Goal: Task Accomplishment & Management: Manage account settings

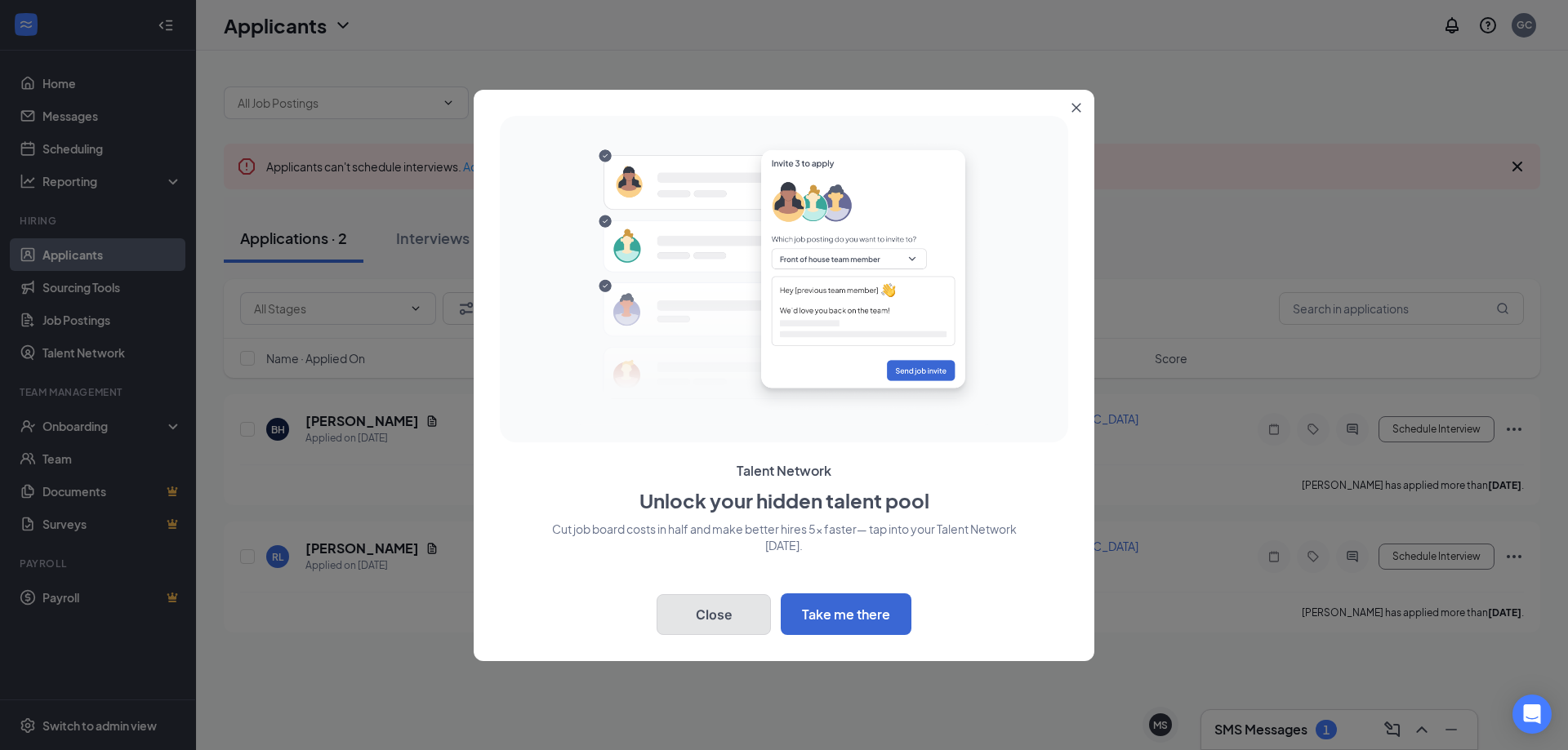
click at [708, 607] on button "Close" at bounding box center [713, 614] width 114 height 41
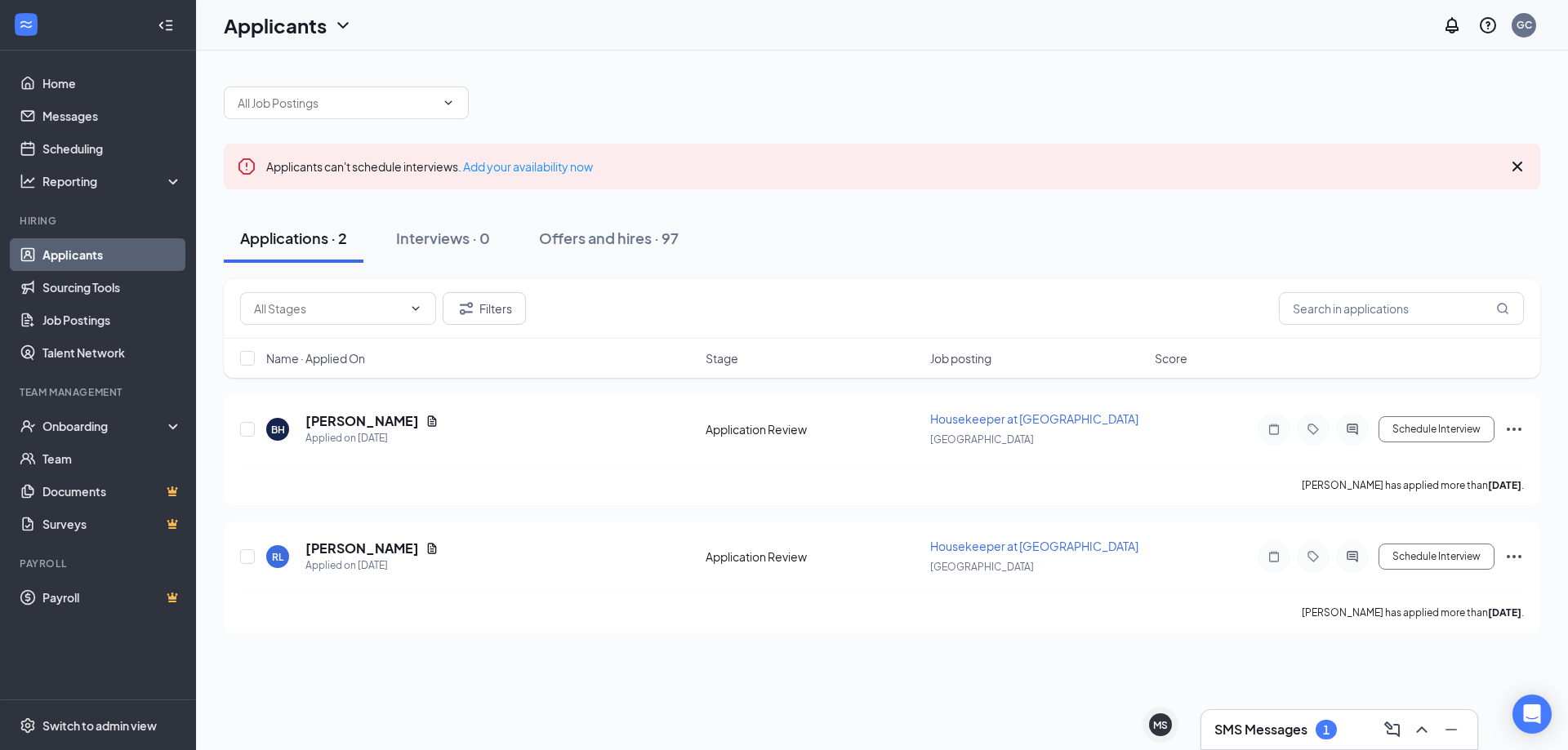
click at [1267, 727] on h3 "SMS Messages" at bounding box center [1261, 730] width 93 height 18
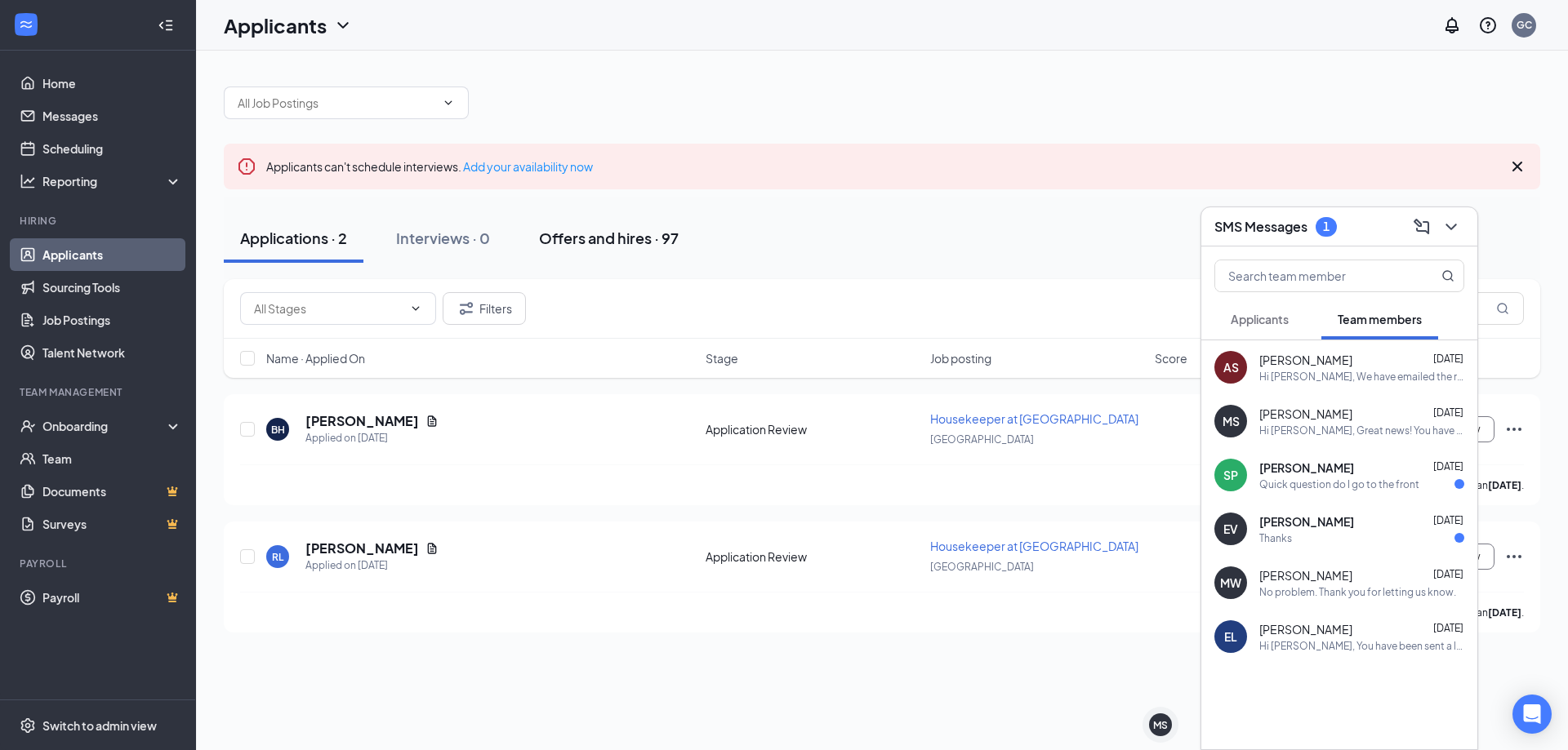
click at [588, 234] on div "Offers and hires · 97" at bounding box center [608, 238] width 139 height 20
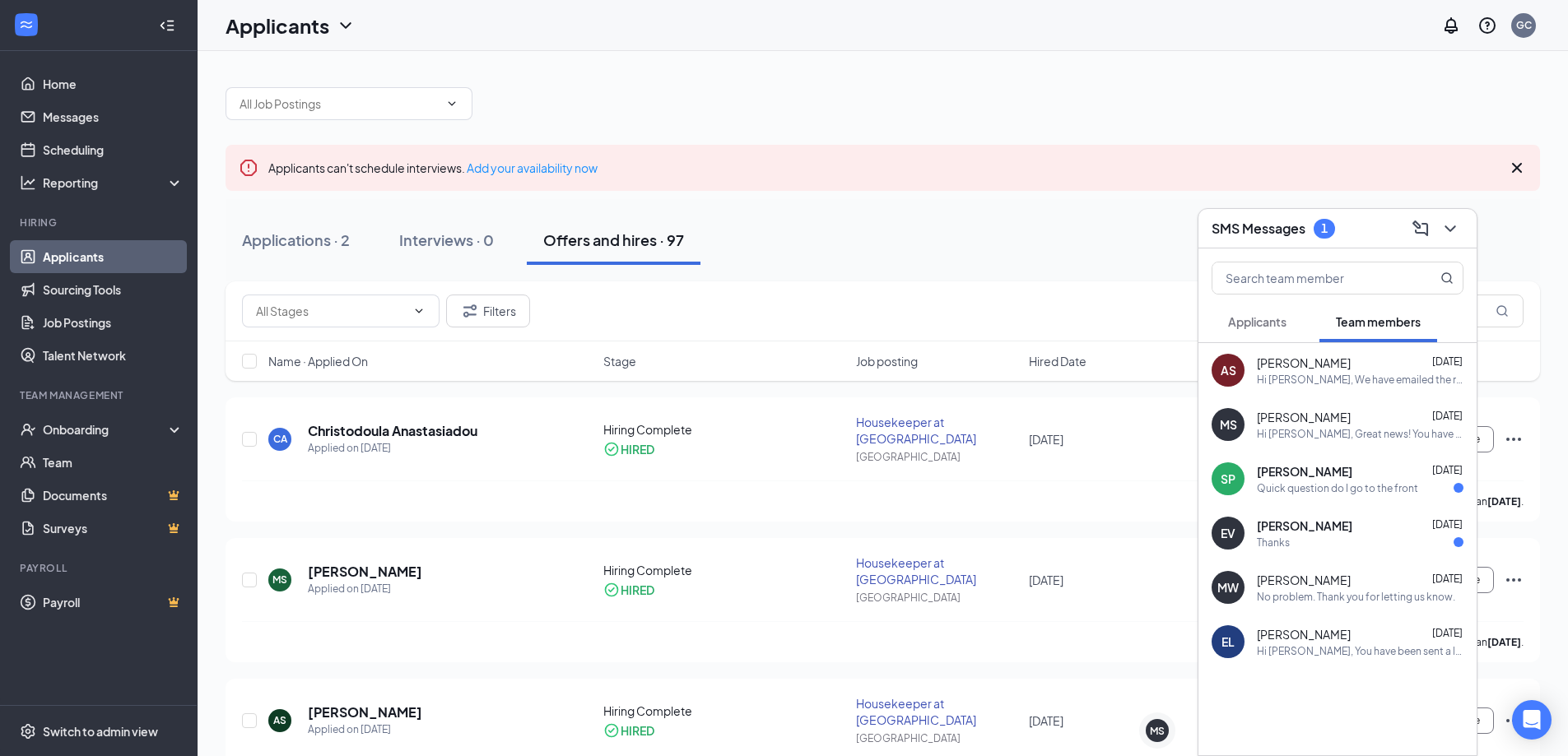
click at [1370, 484] on div "Quick question do I go to the front" at bounding box center [1338, 488] width 162 height 14
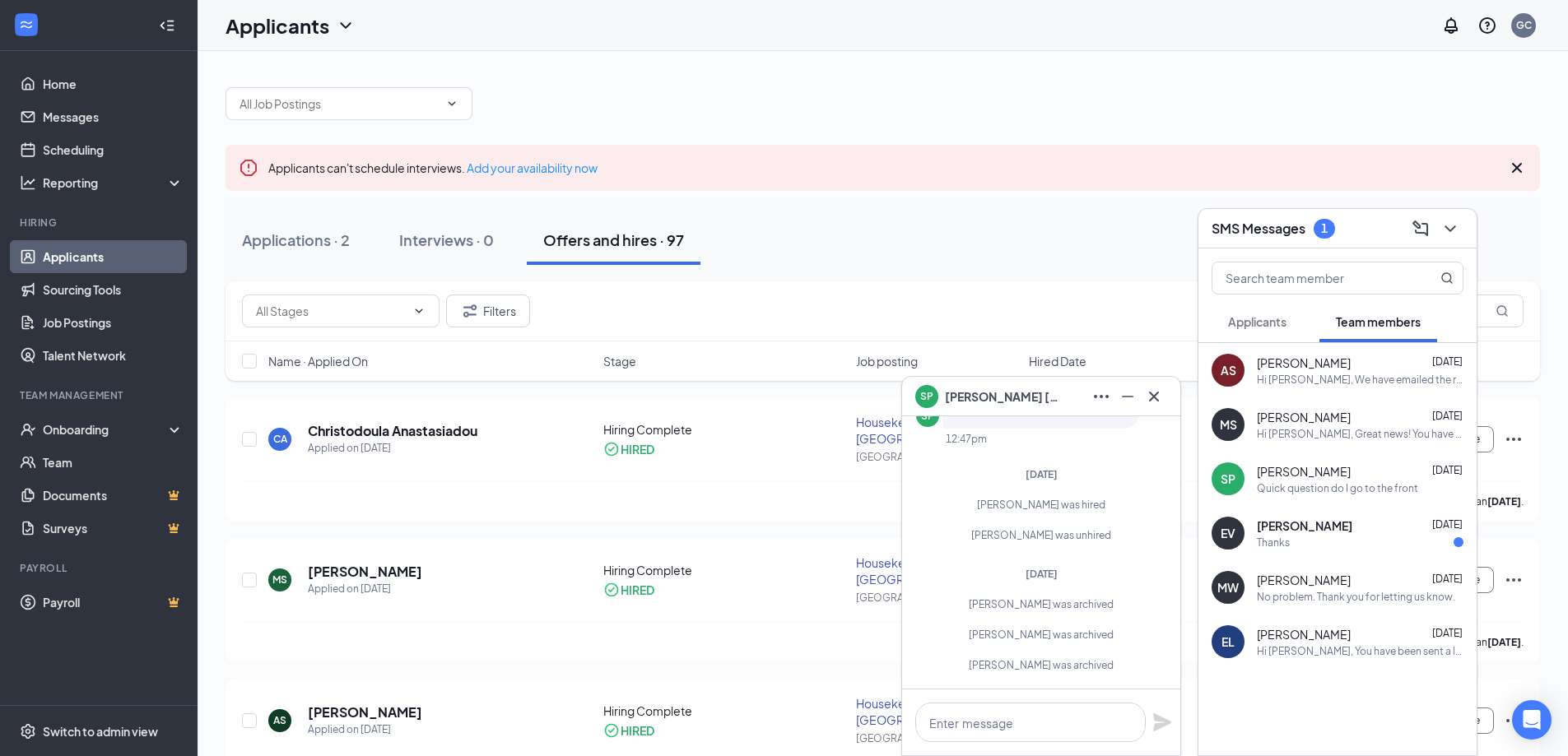
click at [1344, 522] on div "[PERSON_NAME] [DATE]" at bounding box center [1360, 526] width 207 height 17
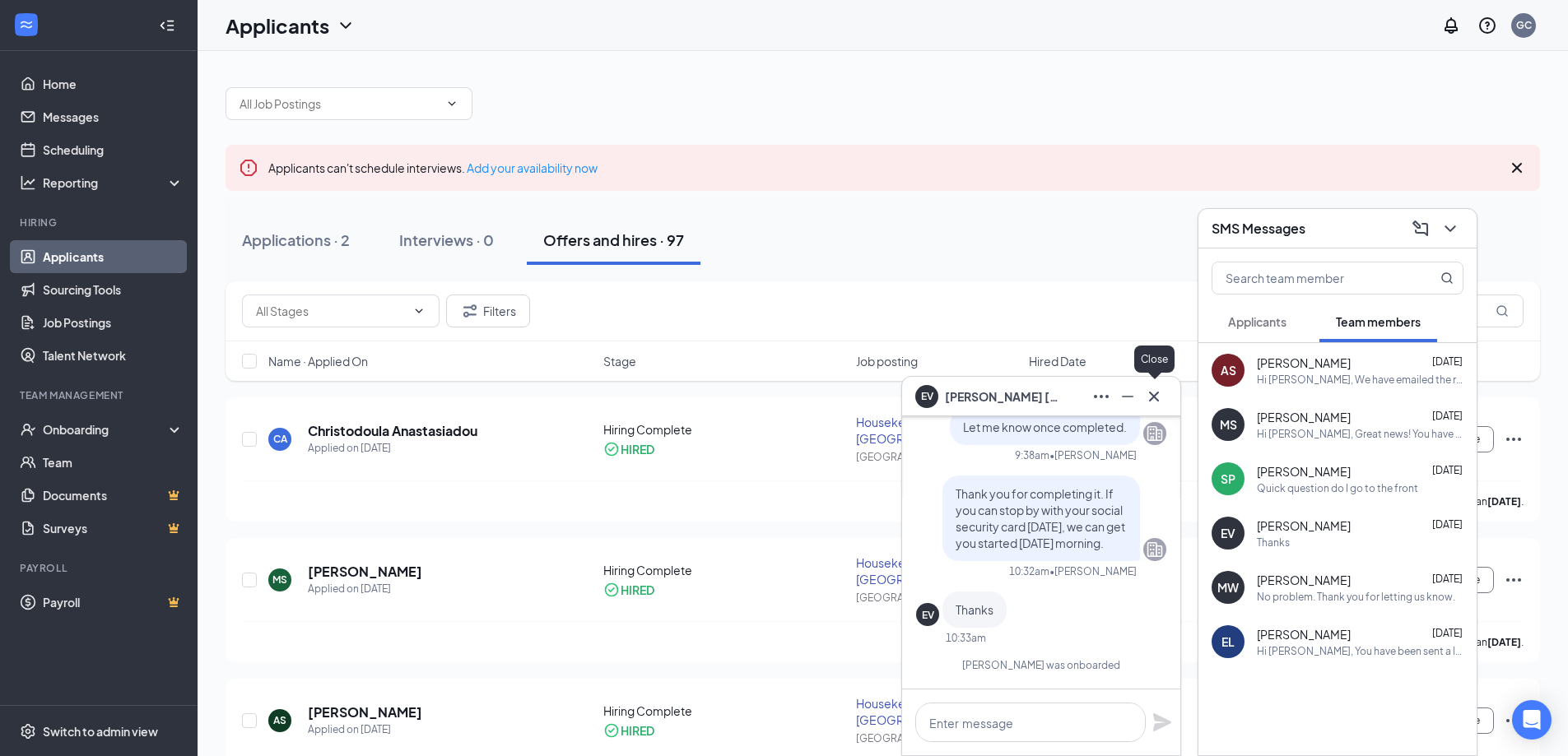
click at [1153, 394] on icon "Cross" at bounding box center [1153, 396] width 19 height 19
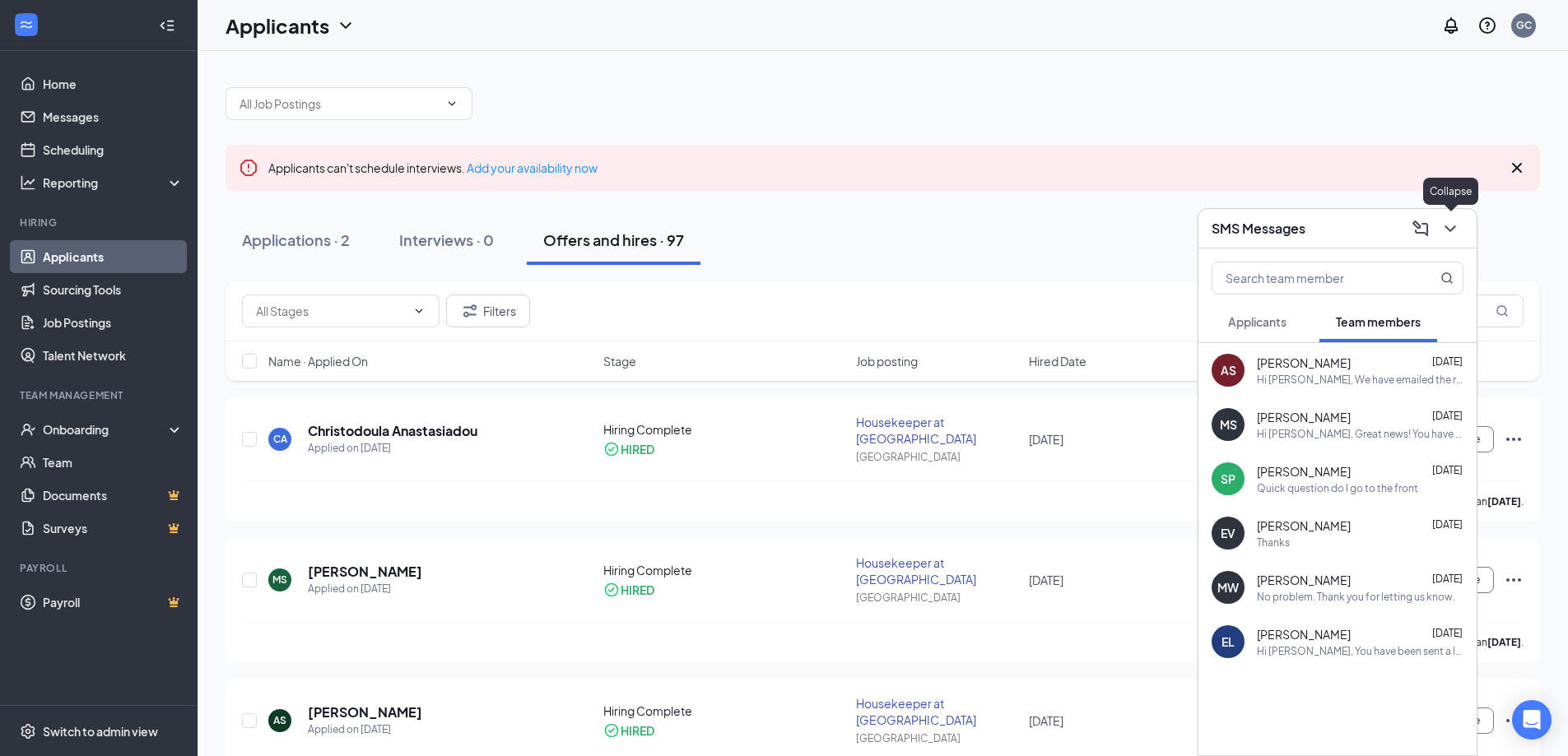
click at [1449, 226] on icon "ChevronDown" at bounding box center [1449, 228] width 19 height 19
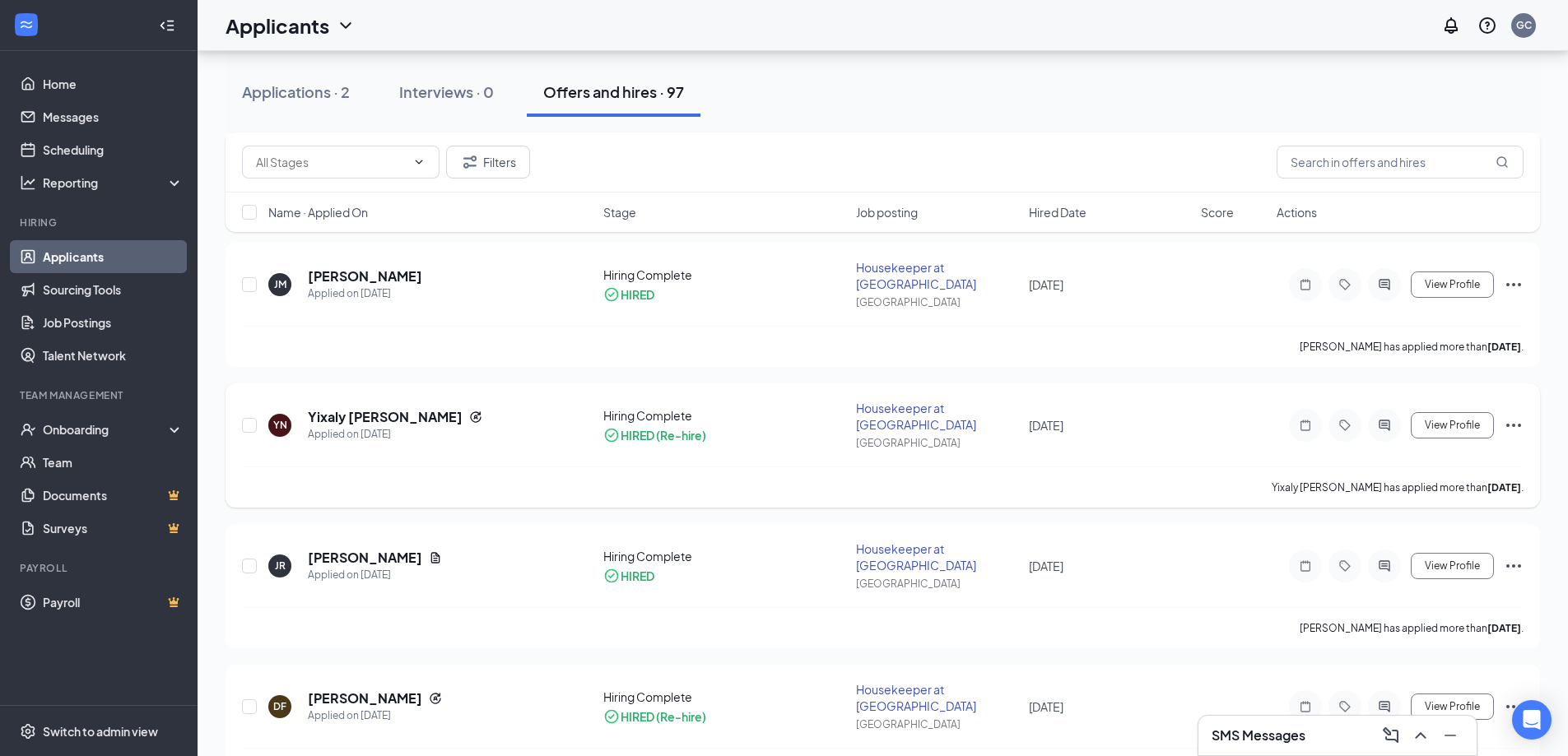
scroll to position [3291, 0]
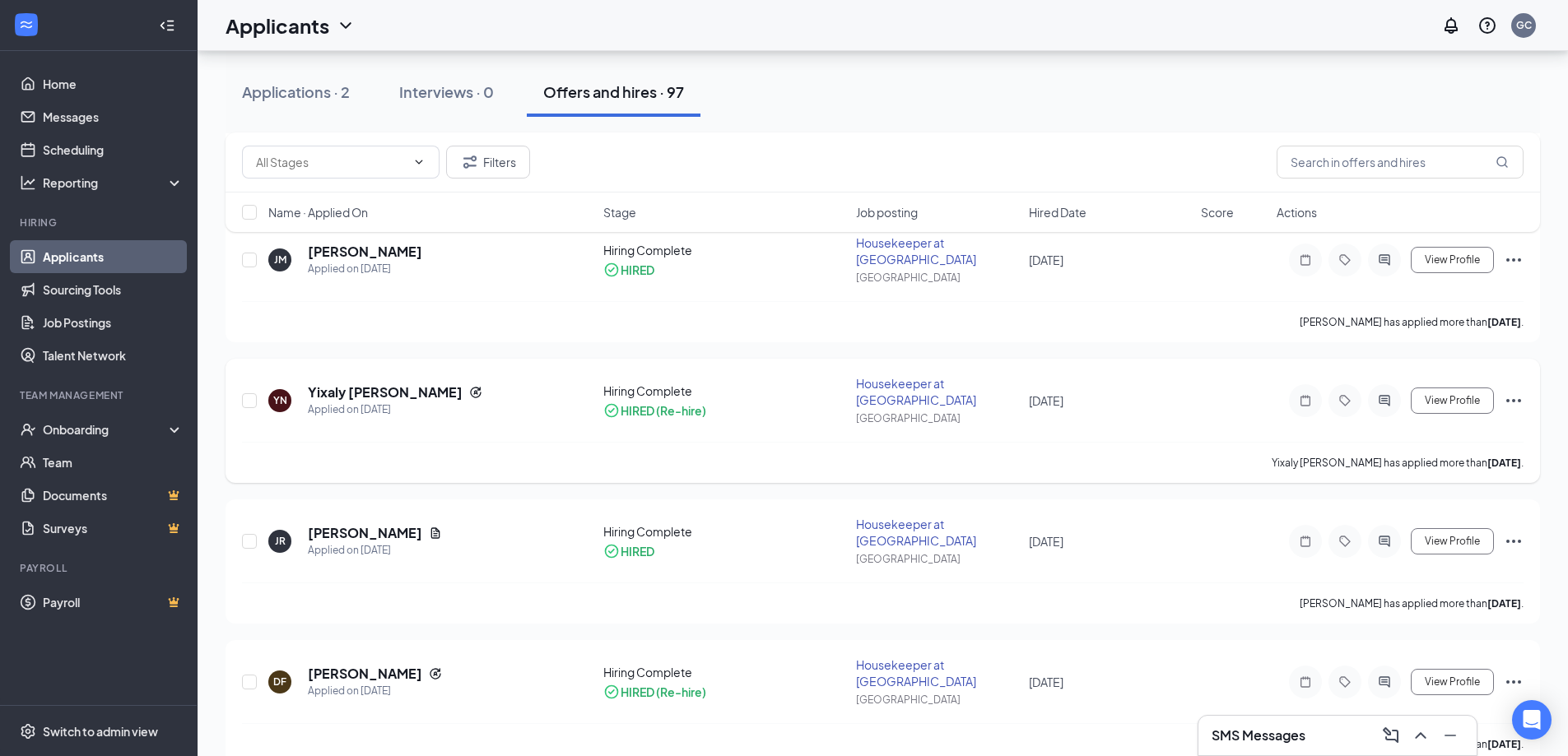
click at [1521, 391] on icon "Ellipses" at bounding box center [1513, 400] width 19 height 19
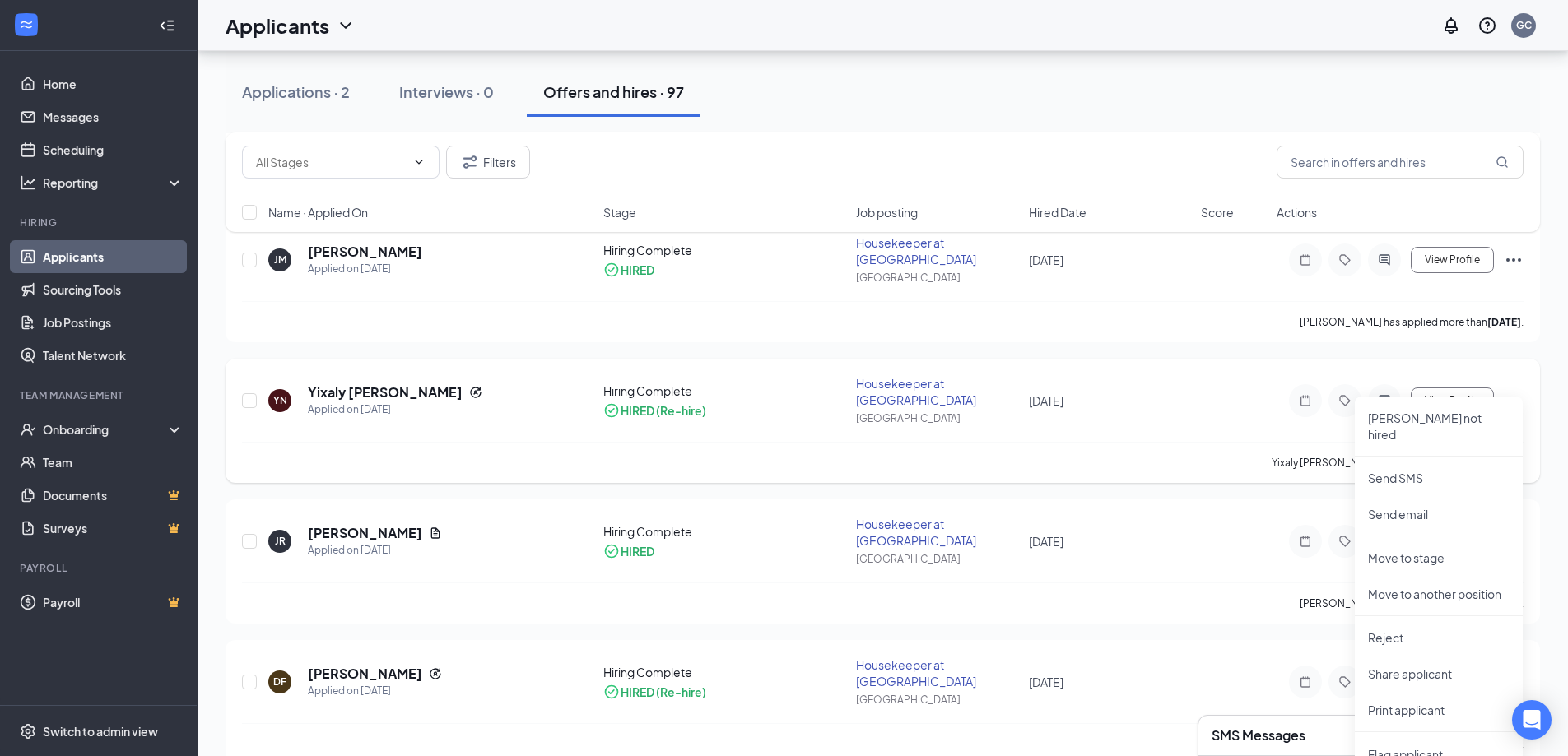
click at [1187, 424] on div "YN Yixaly [PERSON_NAME] Applied on [DATE] Hiring Complete HIRED (Re-hire) House…" at bounding box center [882, 408] width 1281 height 66
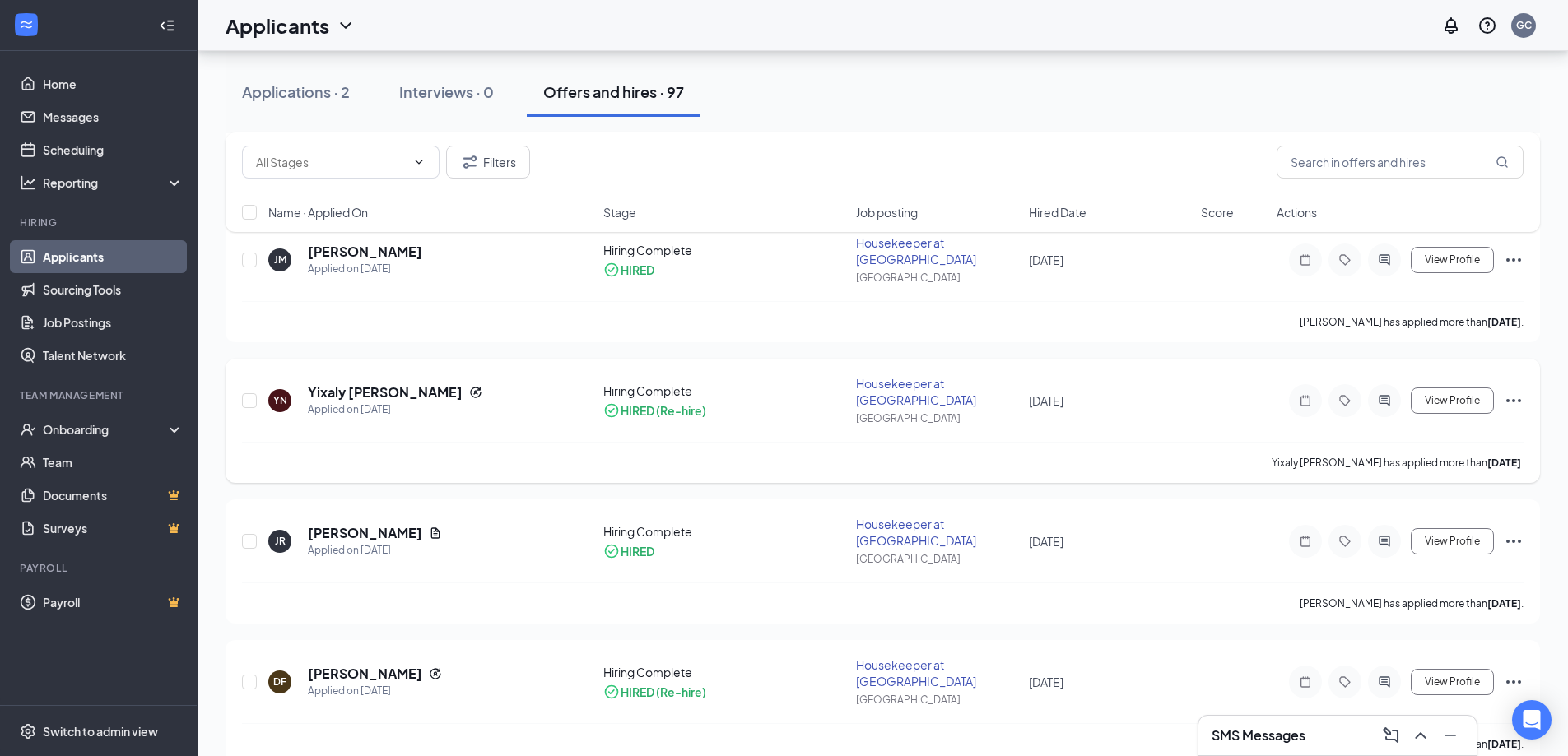
click at [1510, 391] on icon "Ellipses" at bounding box center [1513, 400] width 19 height 19
click at [924, 375] on div "Housekeeper at [GEOGRAPHIC_DATA]" at bounding box center [937, 391] width 162 height 33
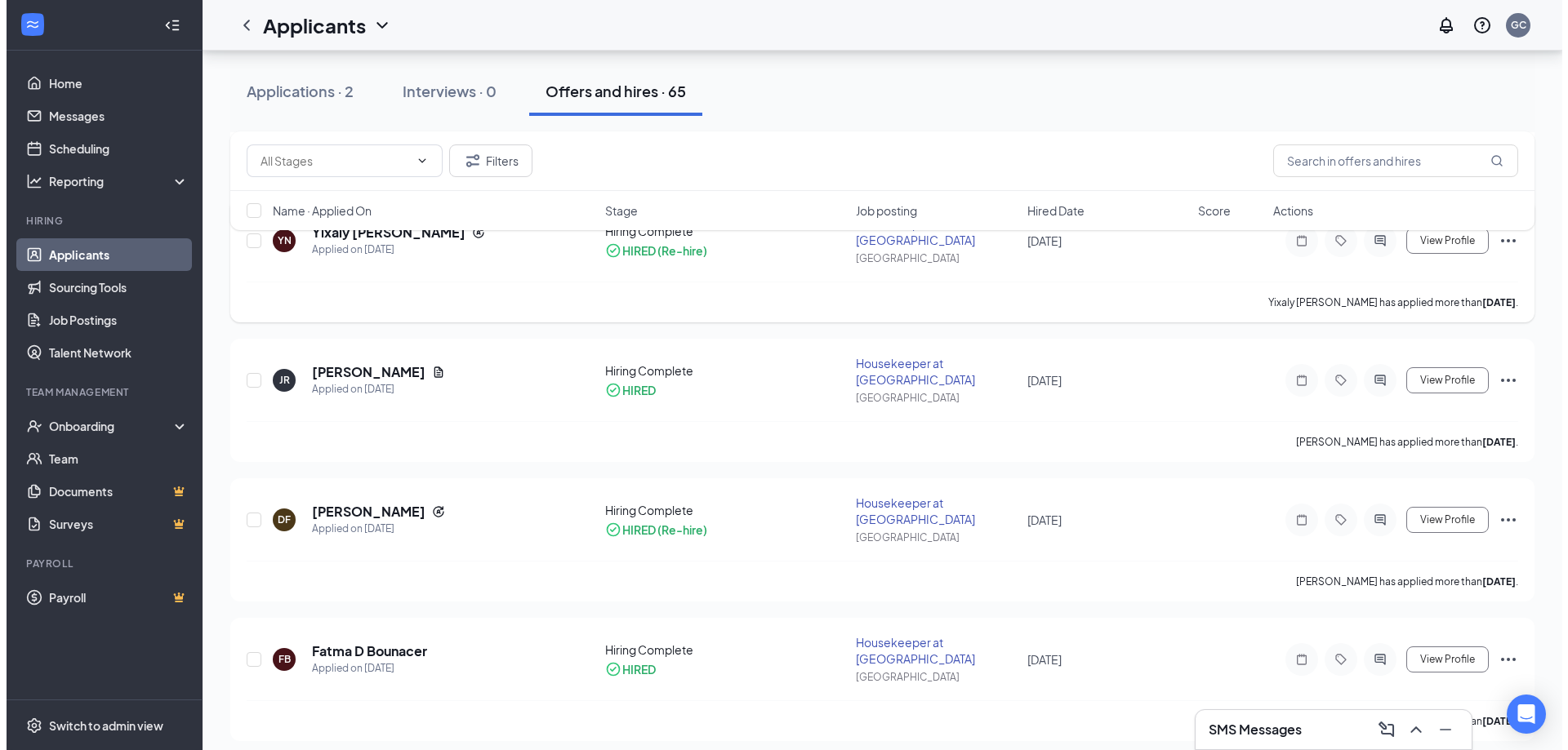
scroll to position [2798, 0]
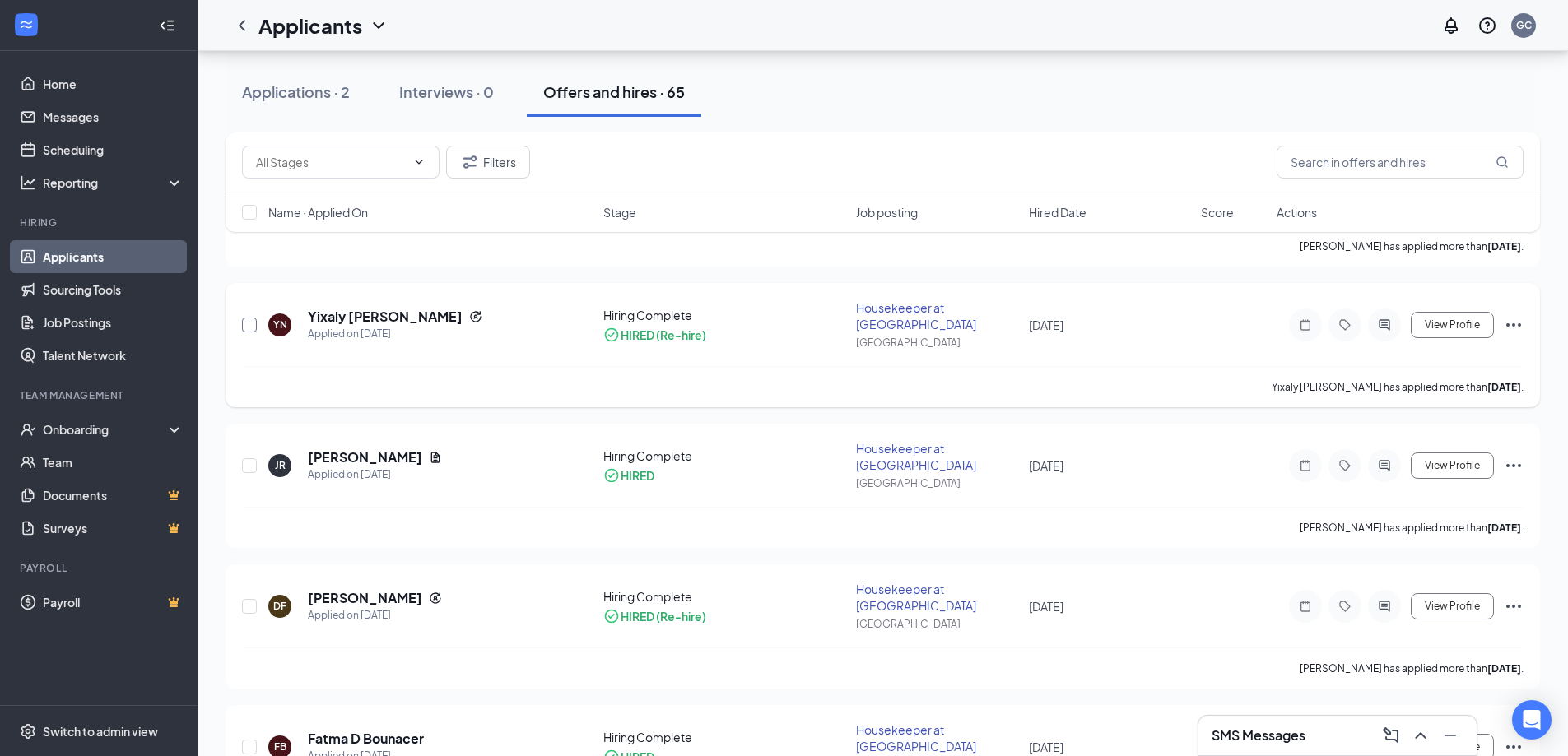
click at [255, 322] on input "checkbox" at bounding box center [250, 325] width 15 height 15
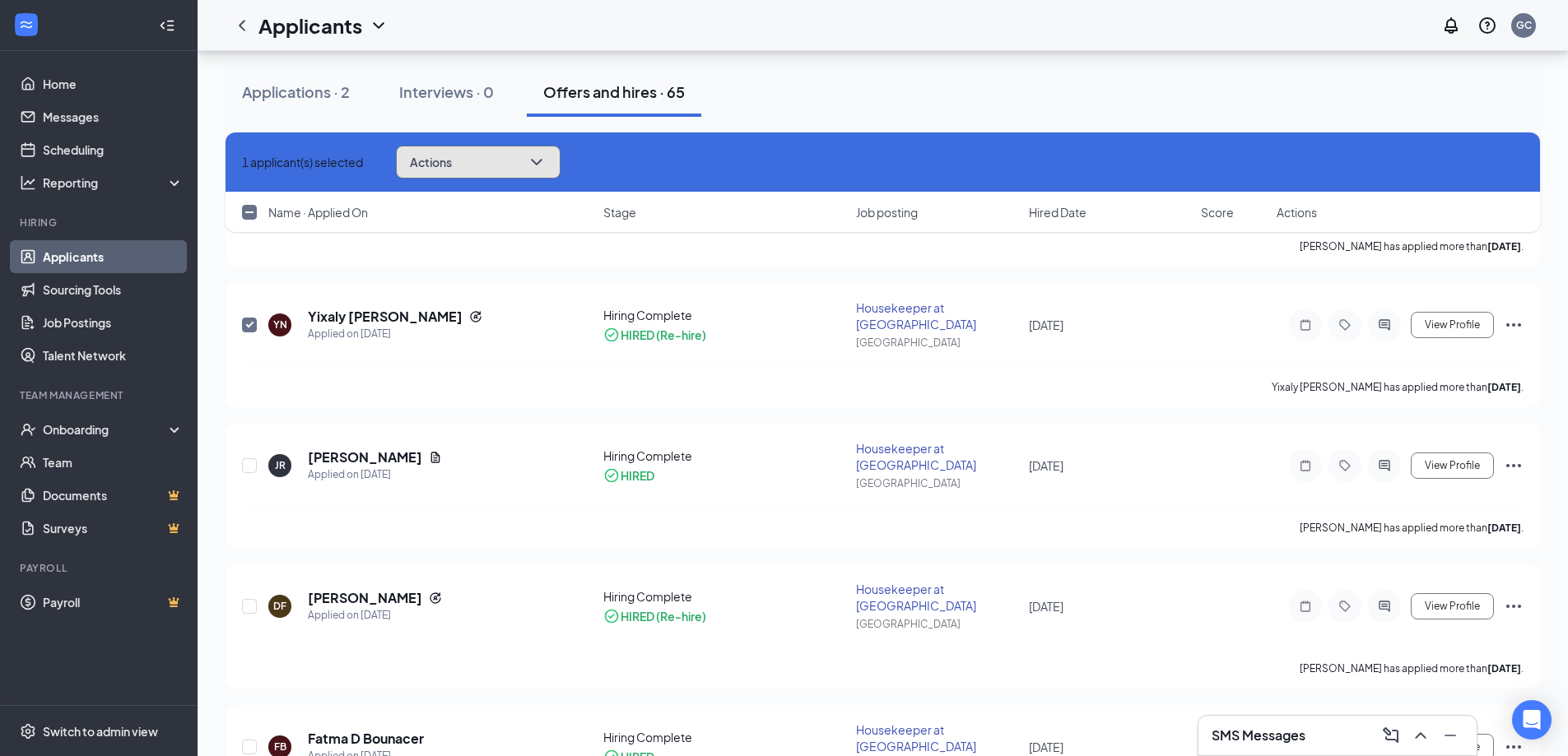
click at [547, 161] on icon "ChevronDown" at bounding box center [536, 161] width 19 height 19
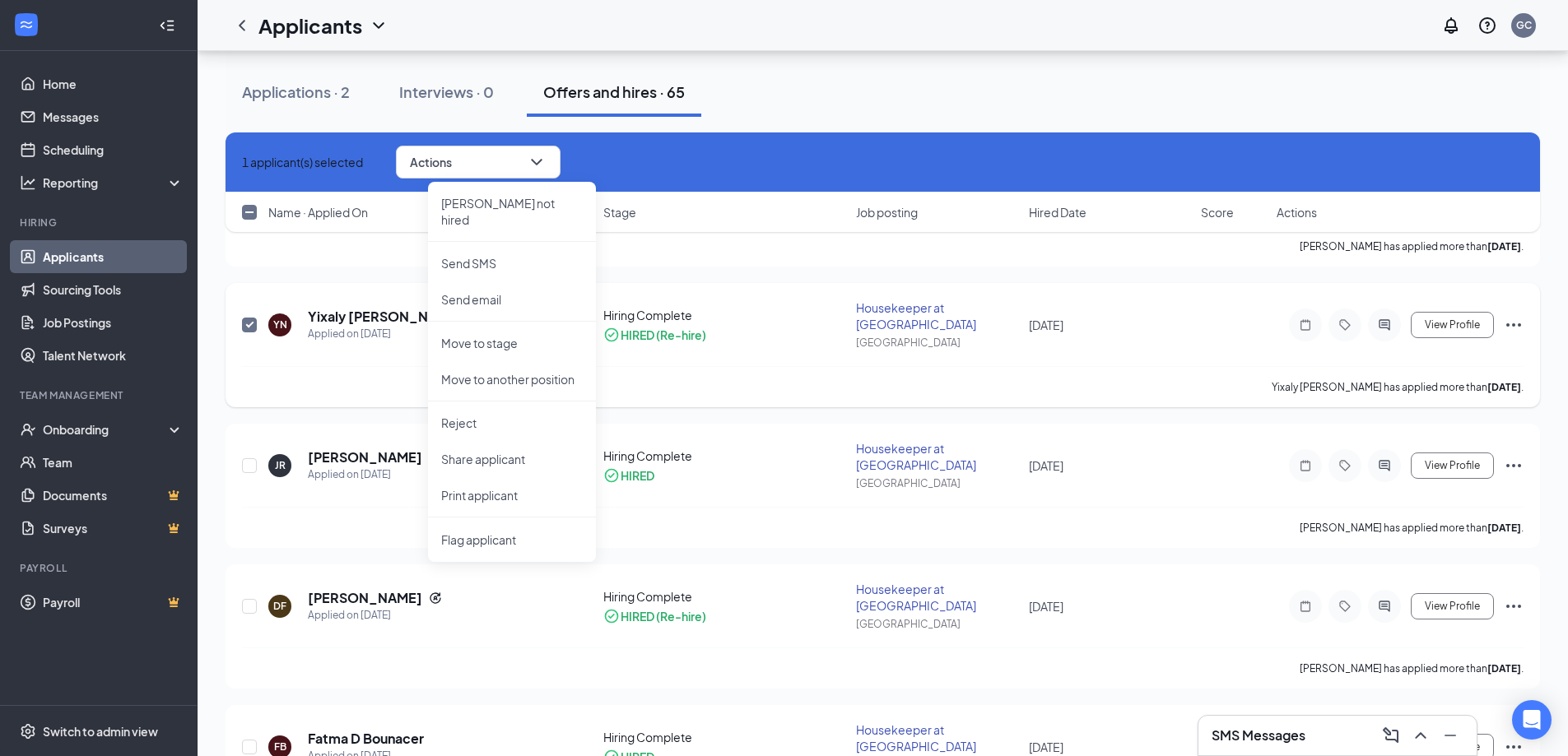
click at [798, 339] on div "HIRED (Re-hire)" at bounding box center [725, 335] width 244 height 17
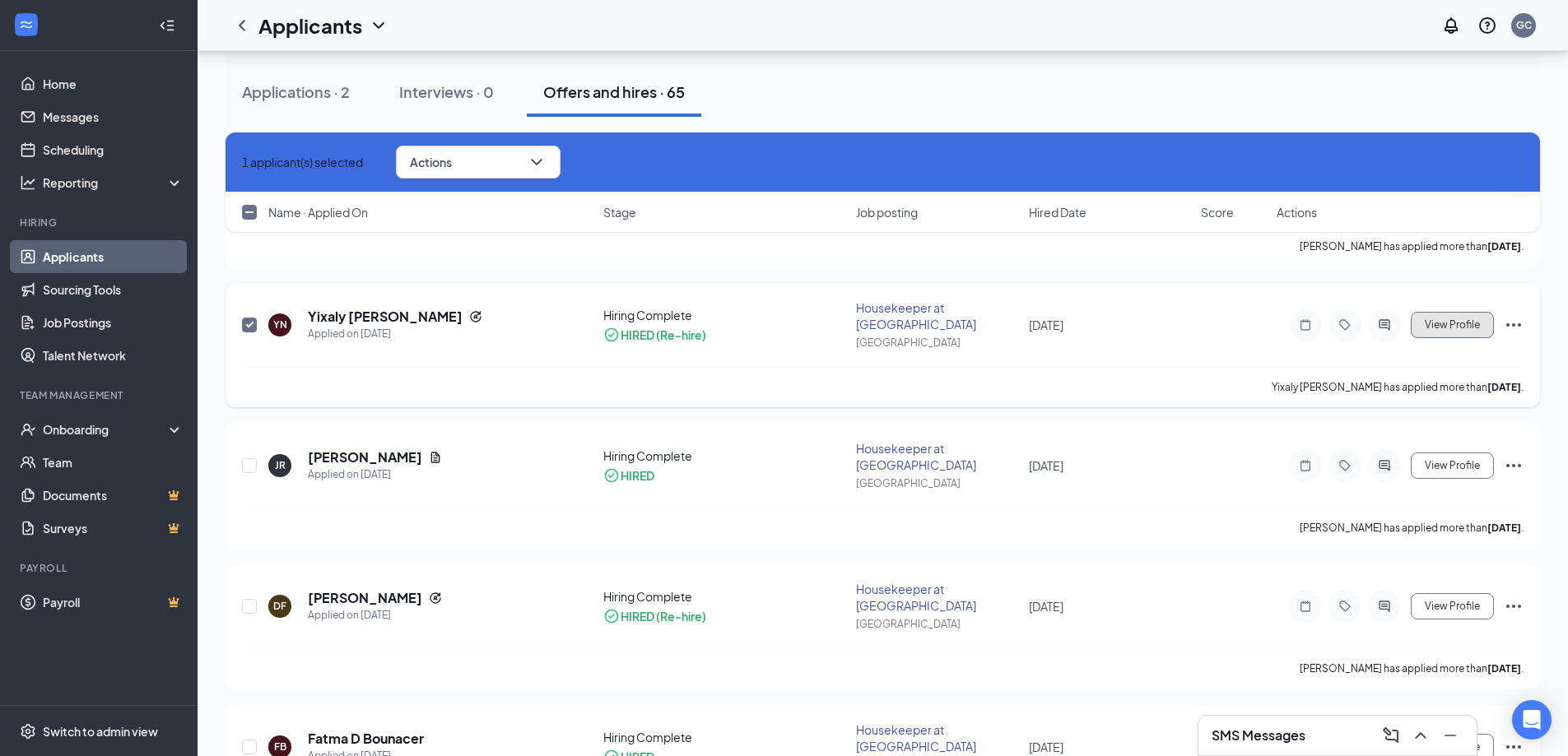
click at [1463, 329] on span "View Profile" at bounding box center [1453, 325] width 56 height 12
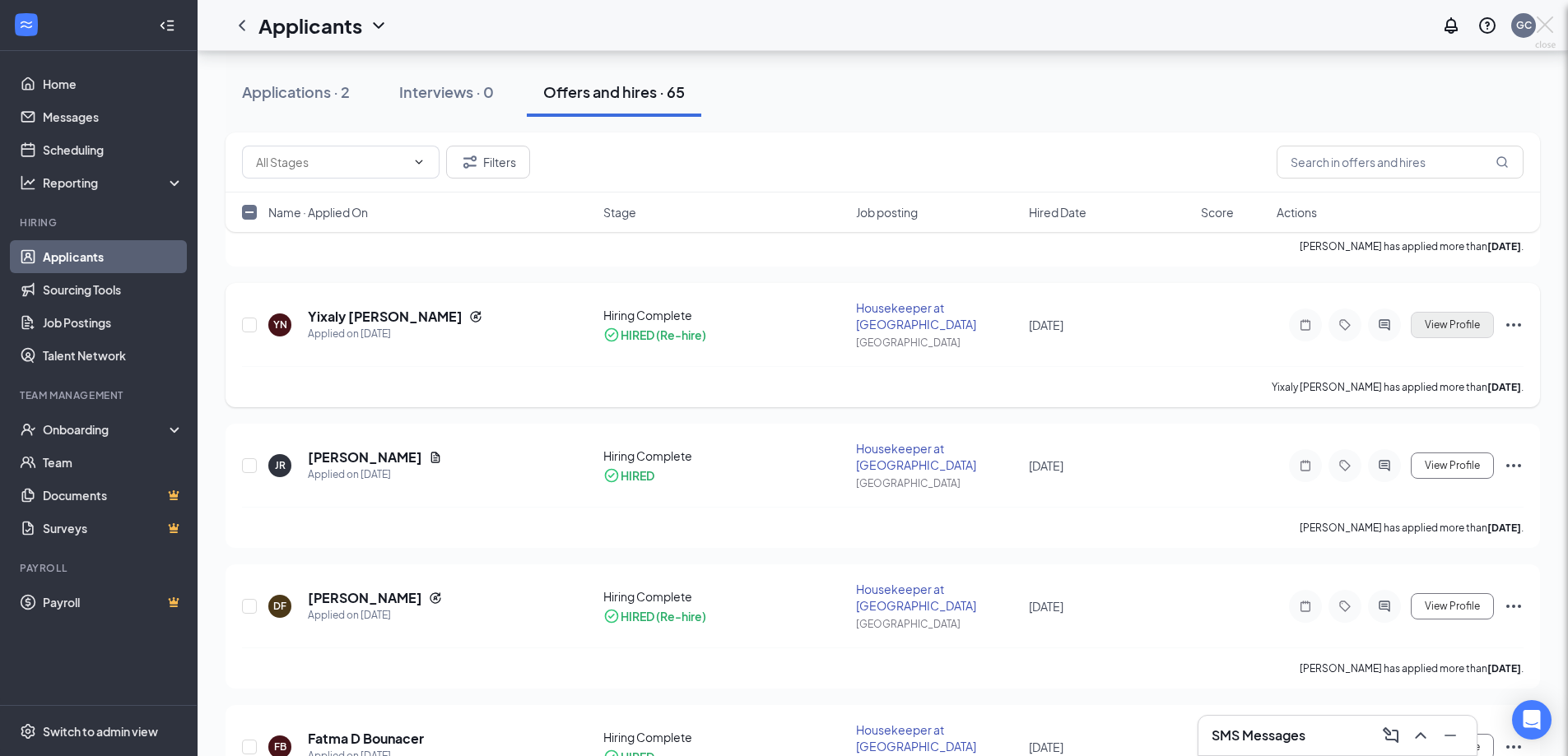
checkbox input "false"
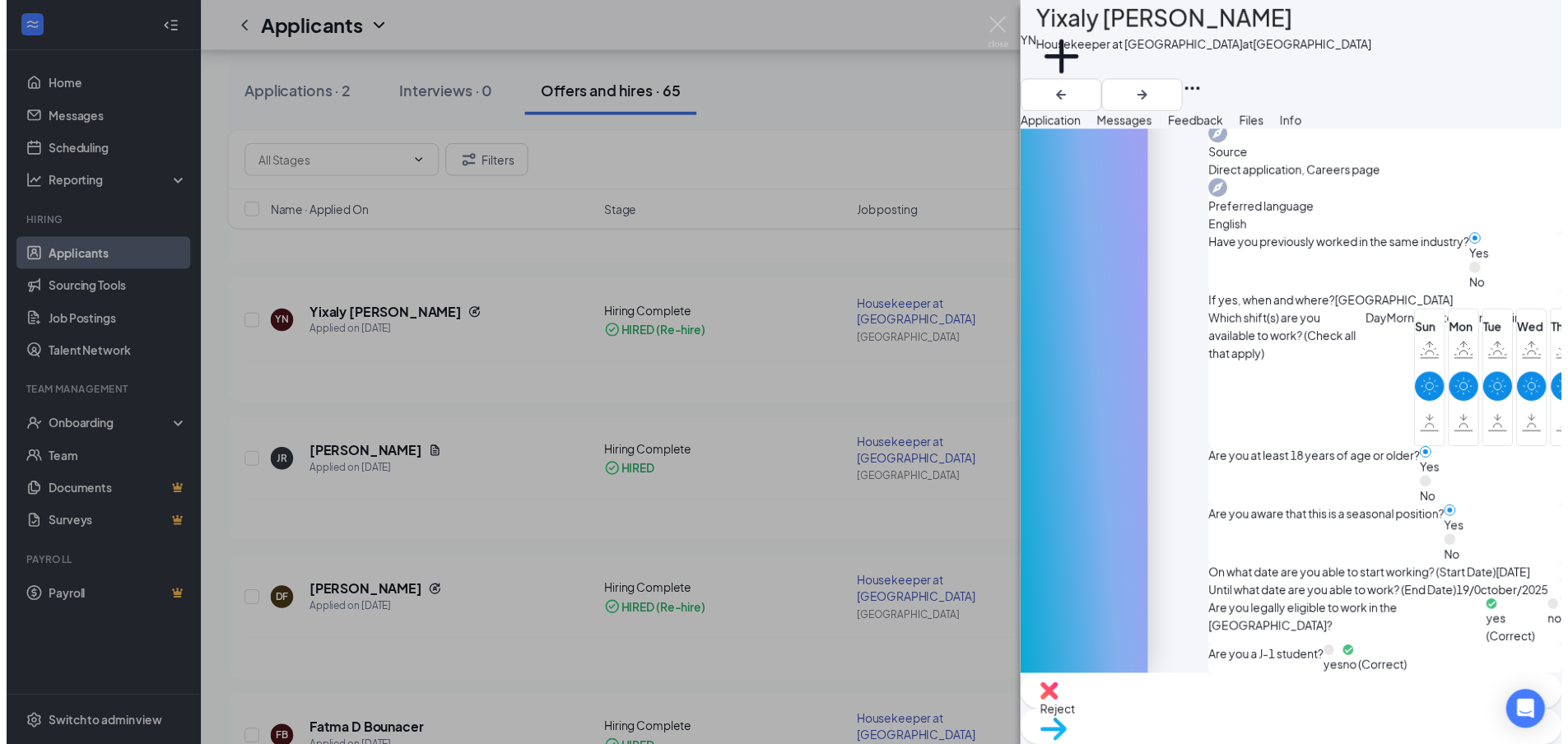
scroll to position [697, 0]
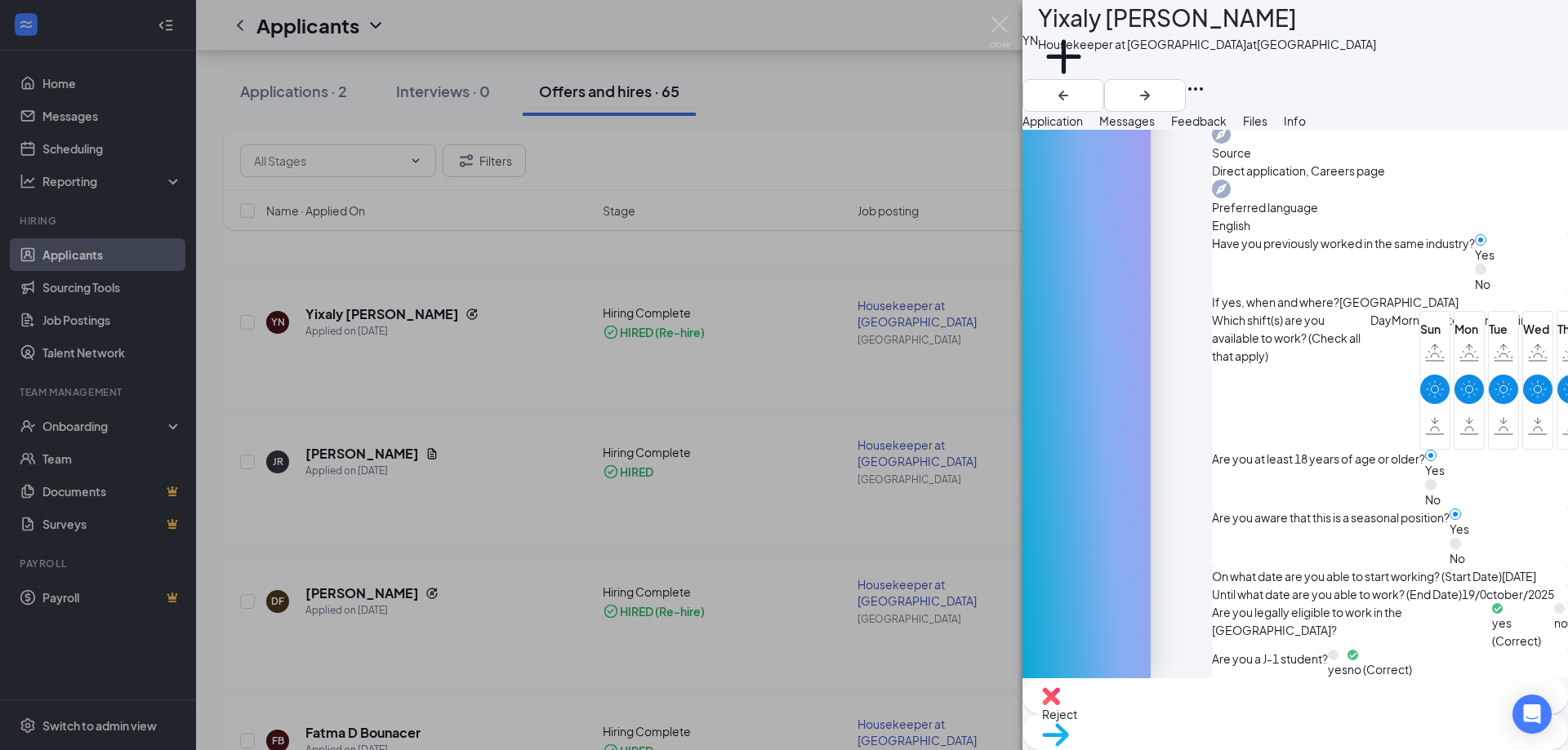
click at [777, 148] on div "YN Yixaly [PERSON_NAME] Housekeeper at [GEOGRAPHIC_DATA] at [GEOGRAPHIC_DATA] A…" at bounding box center [784, 375] width 1568 height 750
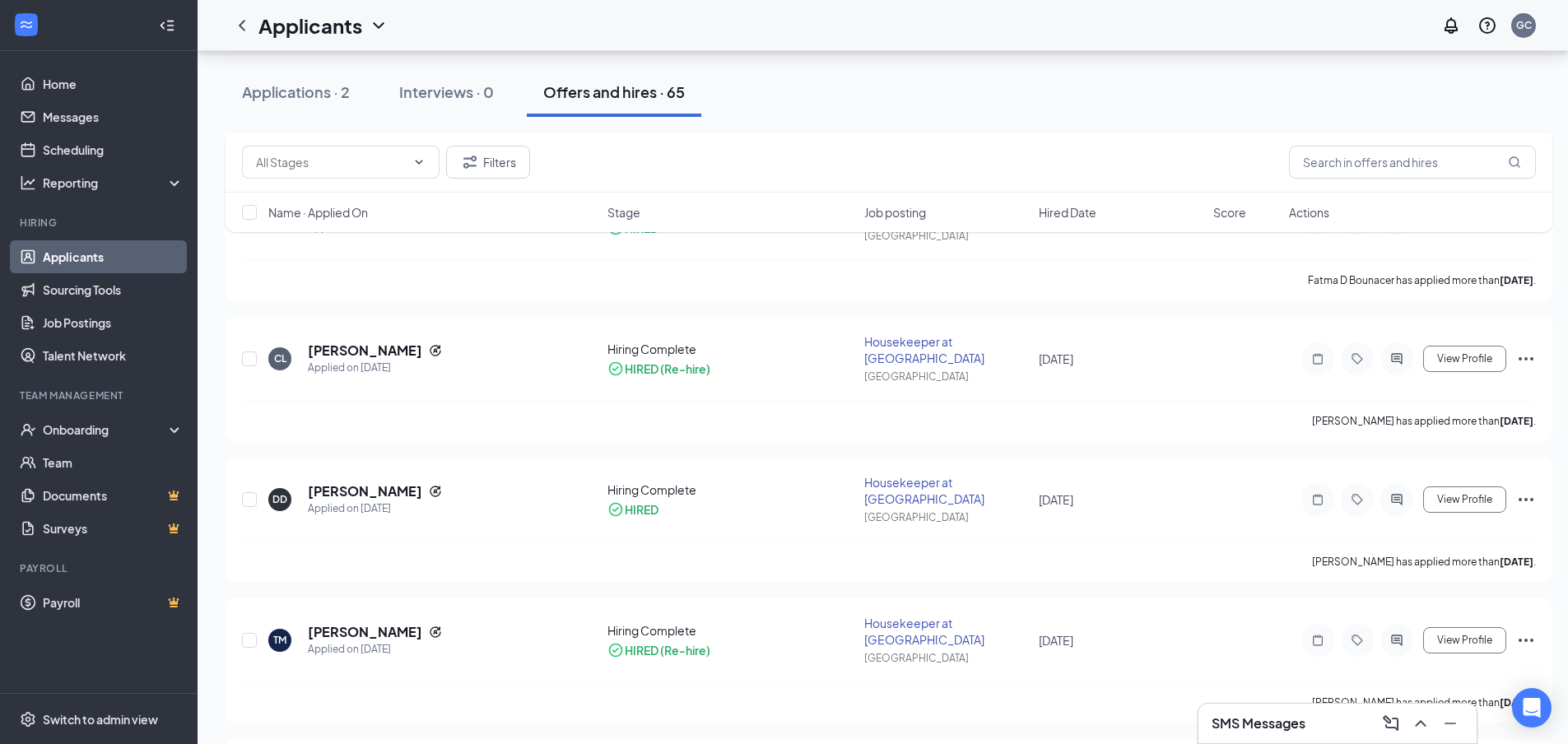
scroll to position [3395, 0]
